Goal: Find specific page/section: Find specific page/section

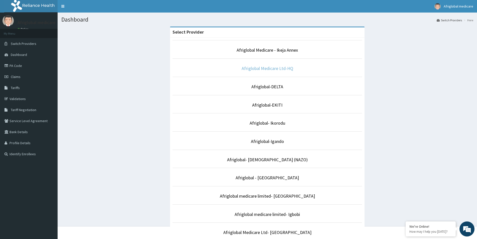
click at [253, 69] on link "Afriglobal Medicare Ltd-HQ" at bounding box center [268, 68] width 52 height 6
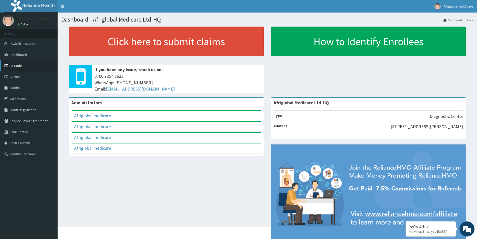
click at [19, 63] on link "PA Code" at bounding box center [29, 65] width 58 height 11
